Goal: Information Seeking & Learning: Learn about a topic

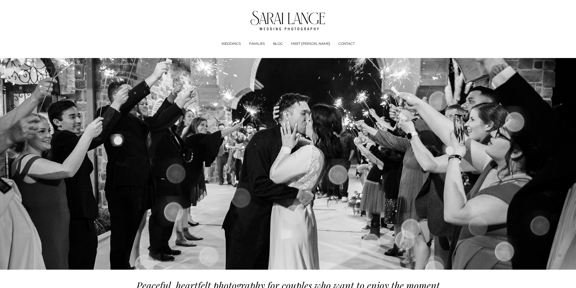
click at [283, 44] on link "BLOG" at bounding box center [278, 44] width 10 height 6
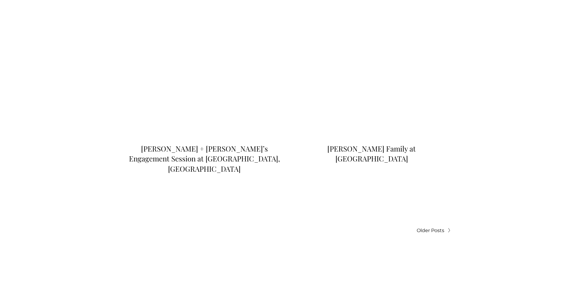
scroll to position [2081, 0]
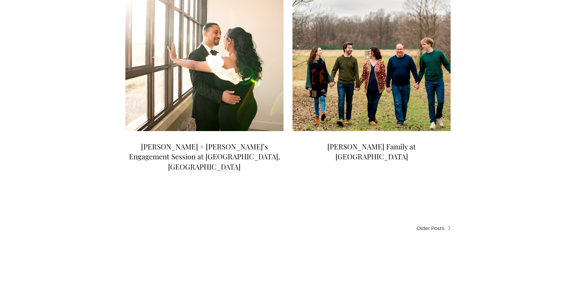
click at [433, 224] on span "Older Posts" at bounding box center [431, 228] width 28 height 8
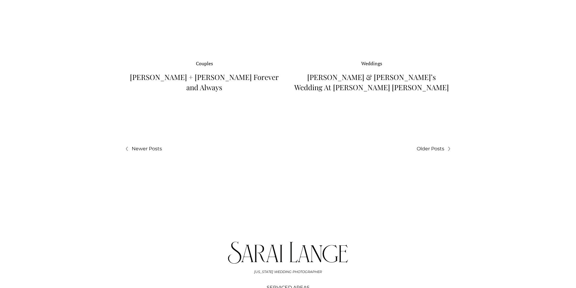
scroll to position [2088, 0]
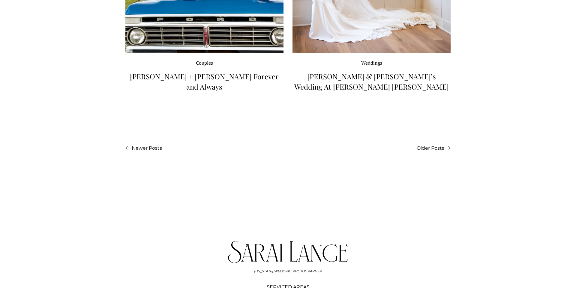
click at [442, 144] on span "Older Posts" at bounding box center [431, 148] width 28 height 8
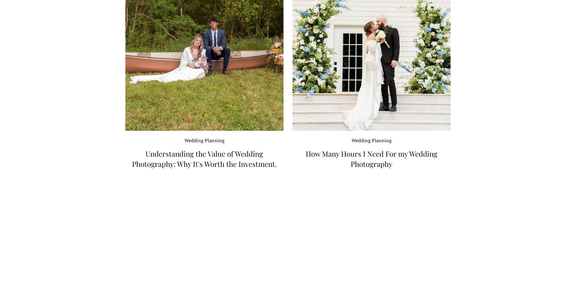
scroll to position [155, 0]
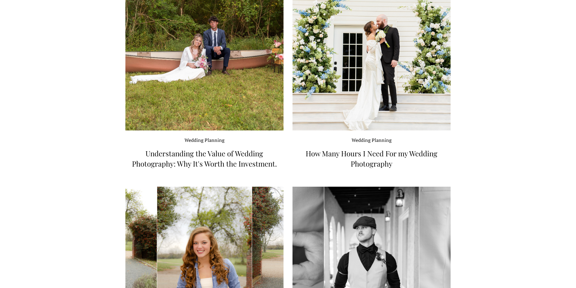
click at [372, 164] on link "How Many Hours I Need For my Wedding Photography" at bounding box center [372, 158] width 132 height 20
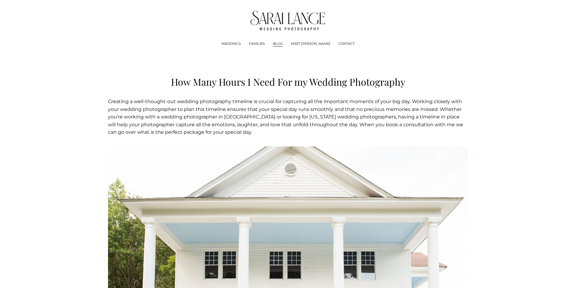
click at [297, 23] on img at bounding box center [288, 21] width 75 height 20
